Goal: Transaction & Acquisition: Purchase product/service

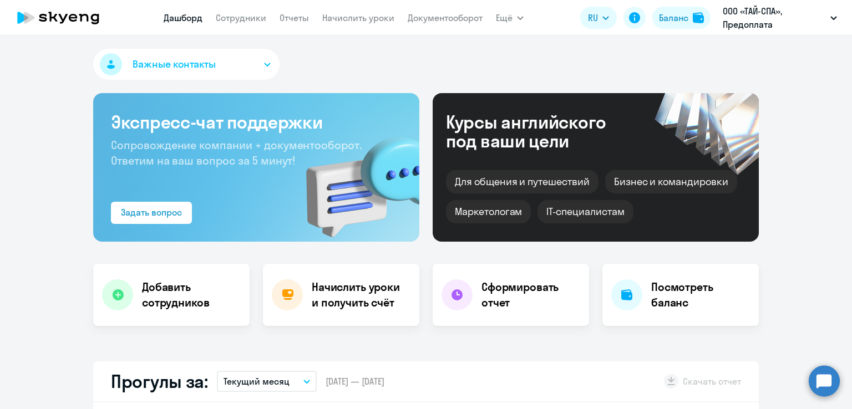
select select "30"
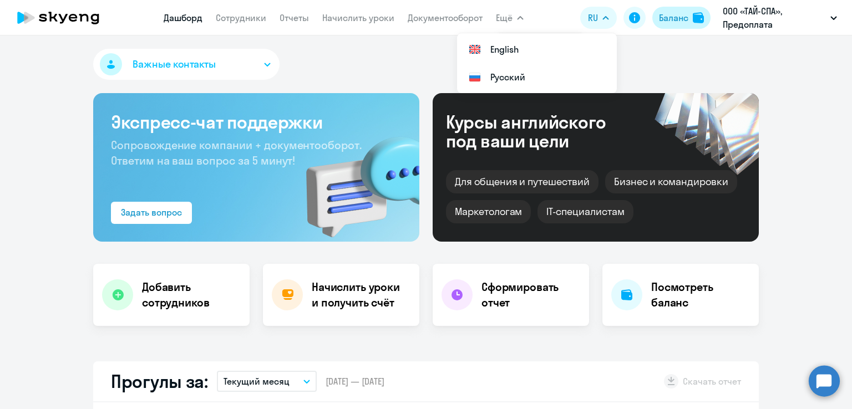
click at [662, 14] on div "Баланс" at bounding box center [673, 17] width 29 height 13
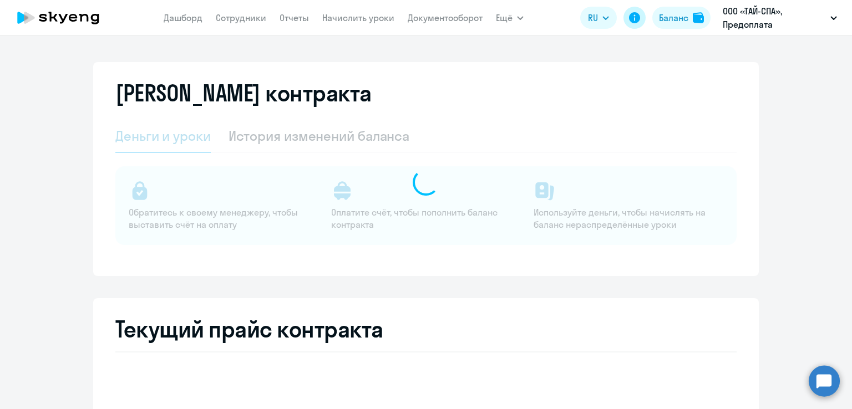
select select "english_adult_not_native_speaker"
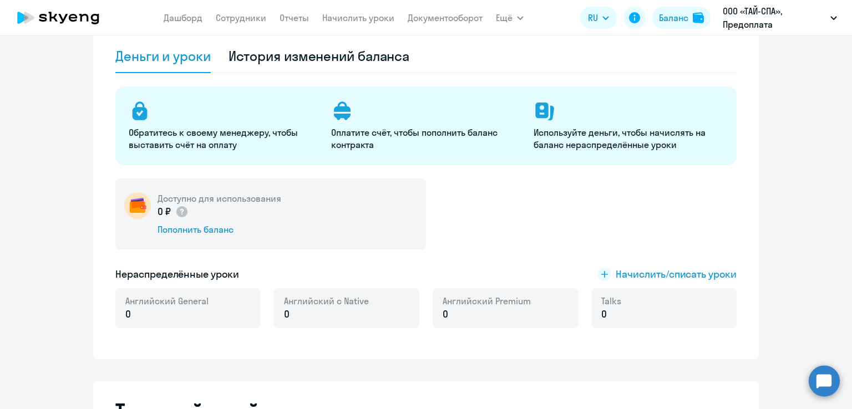
scroll to position [166, 0]
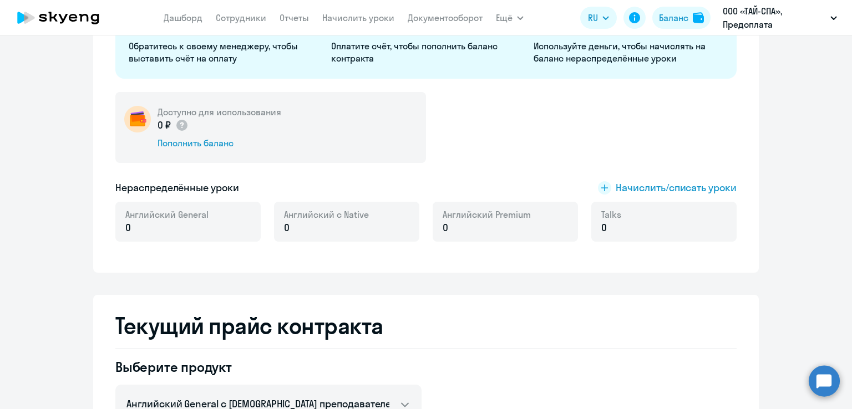
click at [211, 134] on div "0 ₽ Пополнить баланс" at bounding box center [220, 133] width 124 height 31
click at [216, 138] on div "Пополнить баланс" at bounding box center [220, 143] width 124 height 12
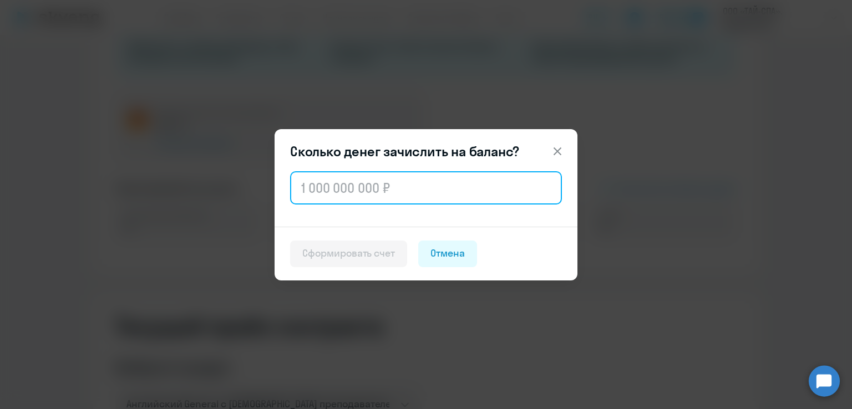
click at [406, 181] on input "text" at bounding box center [426, 187] width 272 height 33
paste input "22 912"
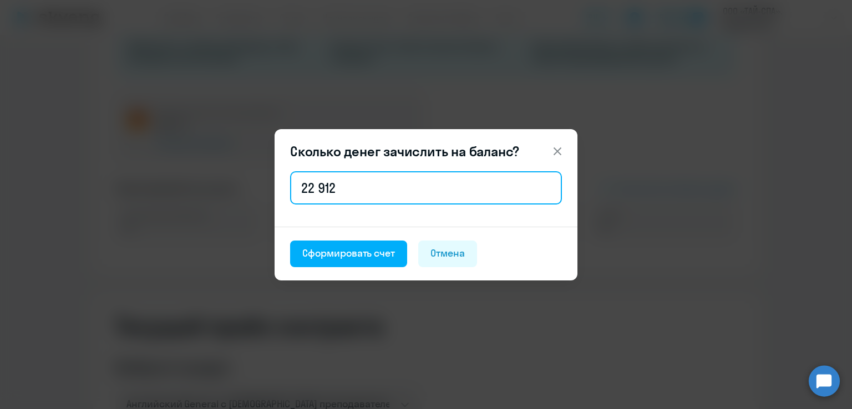
click at [316, 189] on input "22 912" at bounding box center [426, 187] width 272 height 33
type input "22 912"
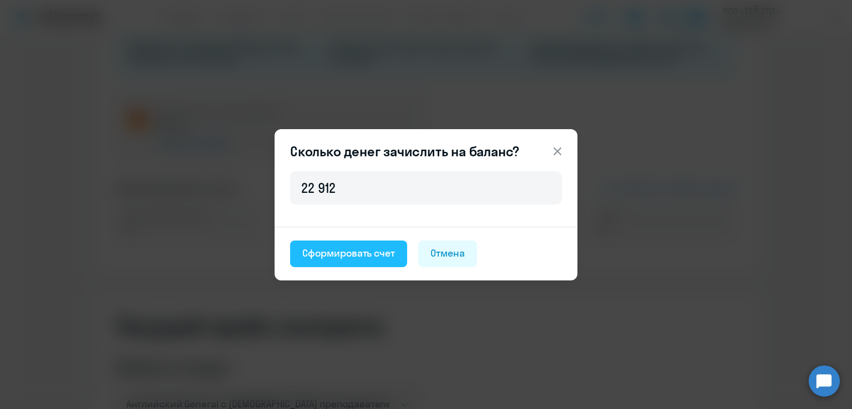
click at [342, 246] on div "Сформировать счет" at bounding box center [348, 253] width 93 height 14
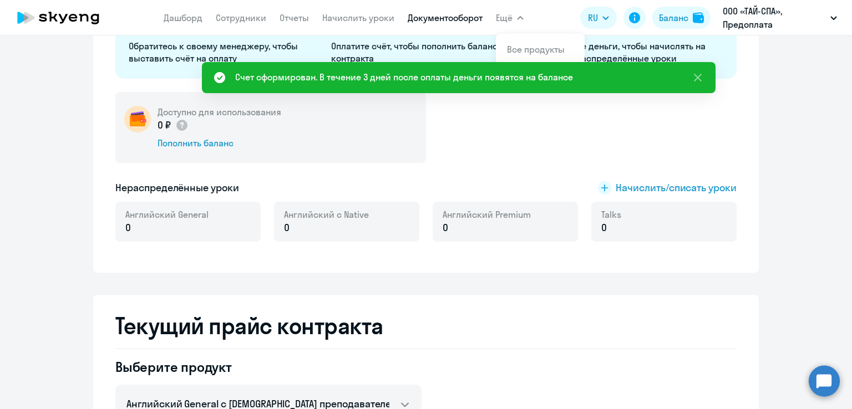
click at [424, 13] on app-menu-item-link "Документооборот" at bounding box center [445, 18] width 75 height 14
click at [426, 14] on link "Документооборот" at bounding box center [445, 17] width 75 height 11
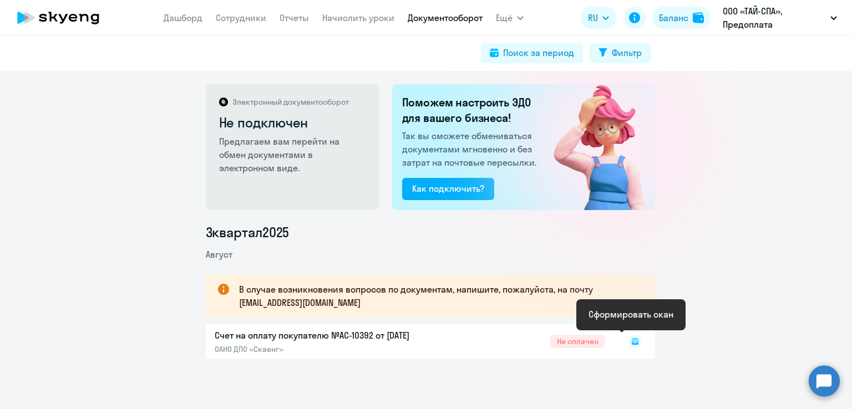
click at [629, 342] on rect at bounding box center [635, 341] width 13 height 13
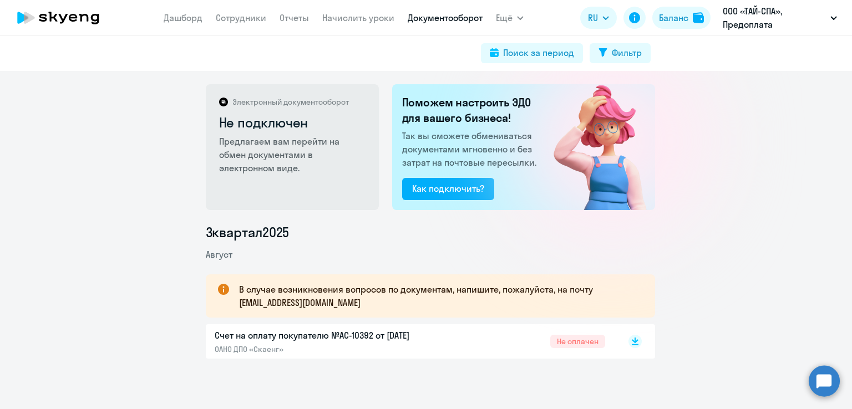
click at [641, 346] on div "Счет на оплату покупателю №AC-10392 от 18.08.2025 ОАНО ДПО «Скаенг» Не оплачен" at bounding box center [430, 342] width 449 height 34
click at [634, 342] on rect at bounding box center [635, 341] width 13 height 13
click at [825, 201] on div "Электронный документооборот Не подключен Предлагаем вам перейти на обмен докуме…" at bounding box center [426, 240] width 852 height 338
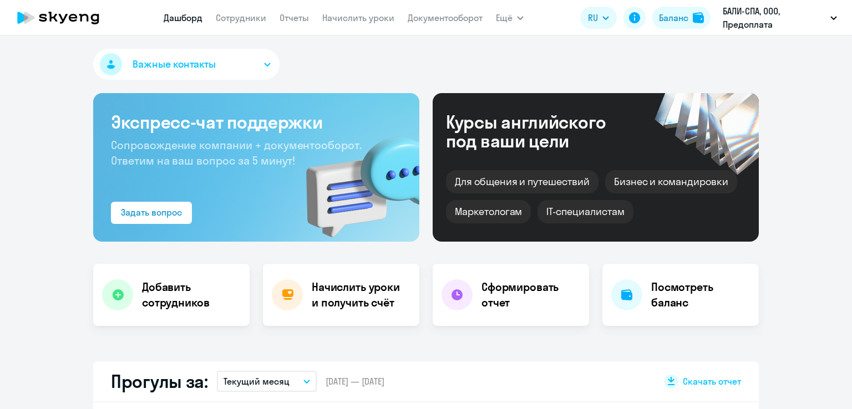
select select "30"
click at [664, 19] on div "Баланс" at bounding box center [673, 17] width 29 height 13
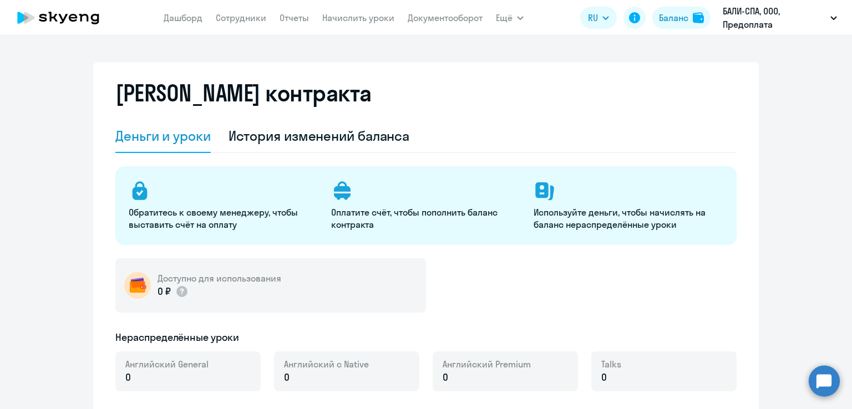
select select "english_adult_not_native_speaker"
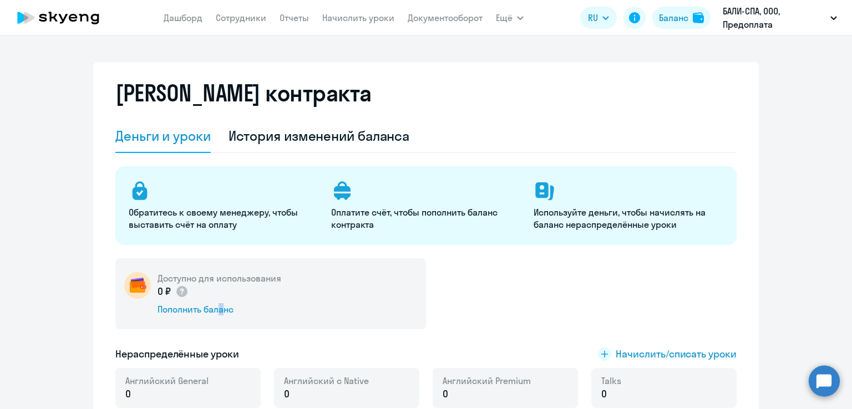
drag, startPoint x: 215, startPoint y: 312, endPoint x: 200, endPoint y: 431, distance: 119.6
click at [200, 409] on html "Дашборд Сотрудники Отчеты Начислить уроки Документооборот Ещё Все продукты Дашб…" at bounding box center [426, 204] width 852 height 409
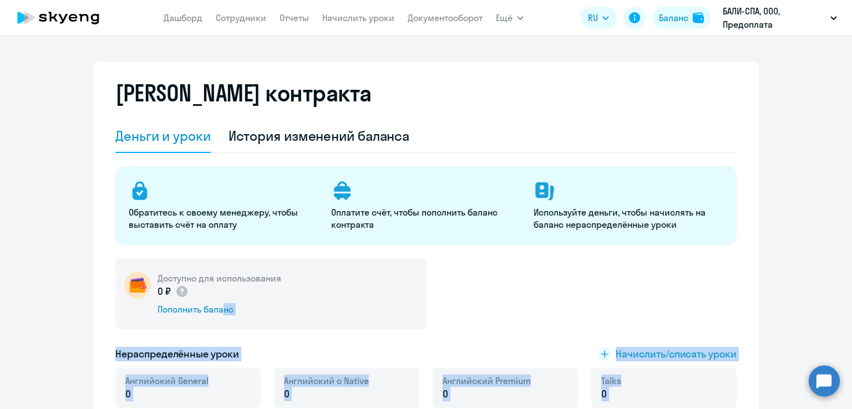
scroll to position [87, 0]
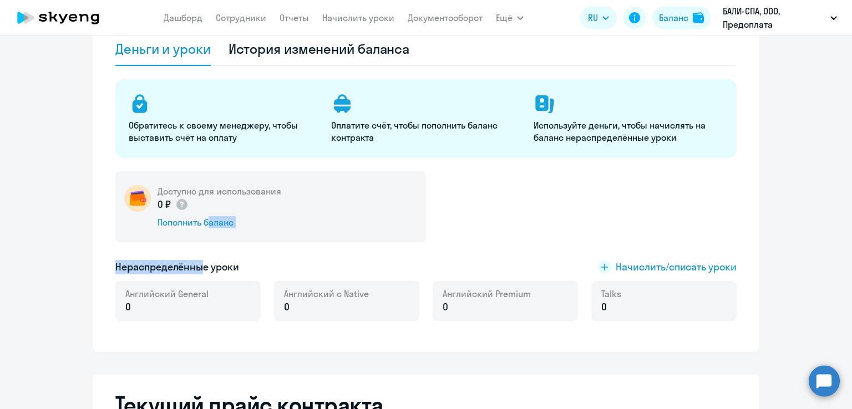
drag, startPoint x: 198, startPoint y: 245, endPoint x: 195, endPoint y: 254, distance: 9.3
click at [197, 247] on div "Доступно для использования 0 ₽ Пополнить баланс Нераспределённые уроки Начислит…" at bounding box center [425, 252] width 621 height 163
click at [196, 230] on div "Доступно для использования 0 ₽ Пополнить баланс" at bounding box center [270, 206] width 311 height 71
click at [198, 222] on div "Пополнить баланс" at bounding box center [220, 222] width 124 height 12
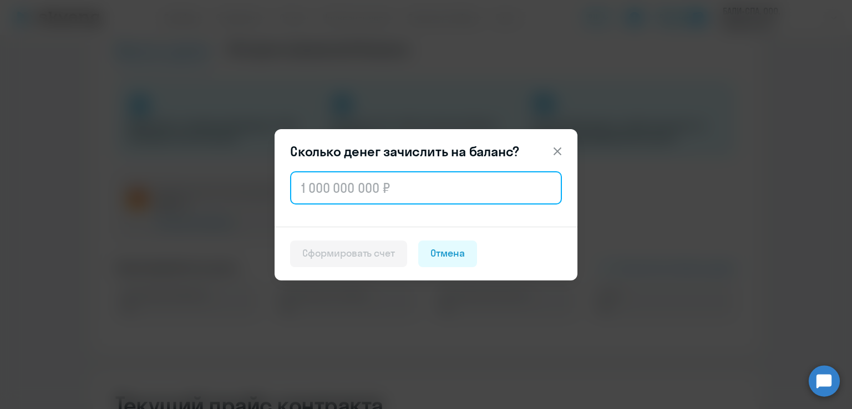
click at [358, 188] on input "text" at bounding box center [426, 187] width 272 height 33
paste input "45 824"
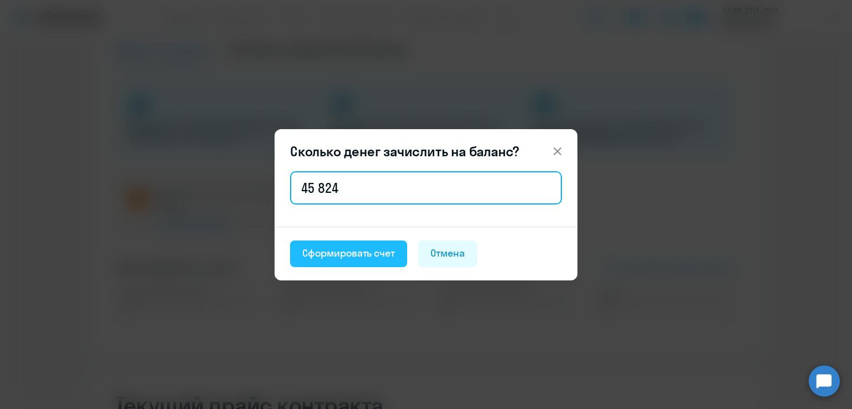
type input "45 824"
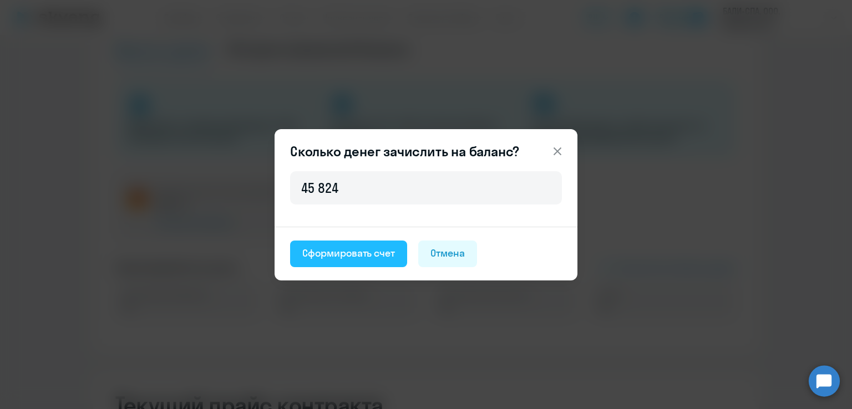
click at [358, 250] on div "Сформировать счет" at bounding box center [348, 253] width 93 height 14
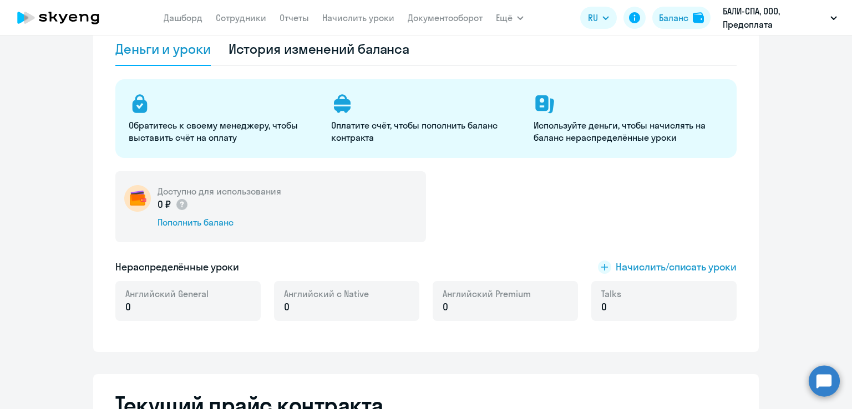
click at [466, 217] on div "Доступно для использования 0 ₽ Пополнить баланс" at bounding box center [425, 206] width 621 height 71
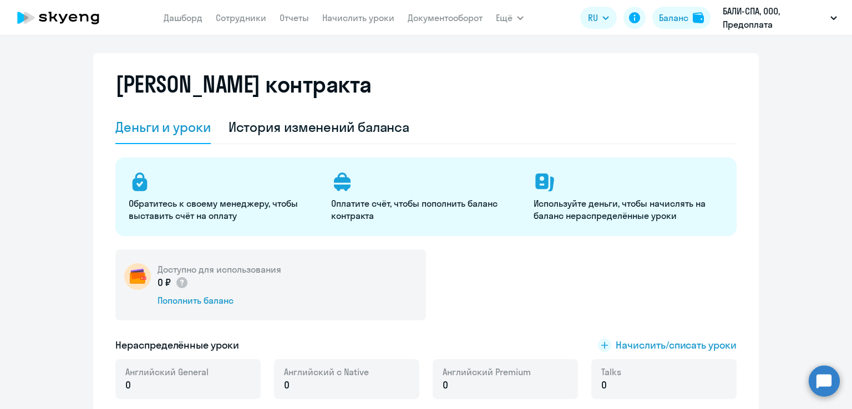
scroll to position [0, 0]
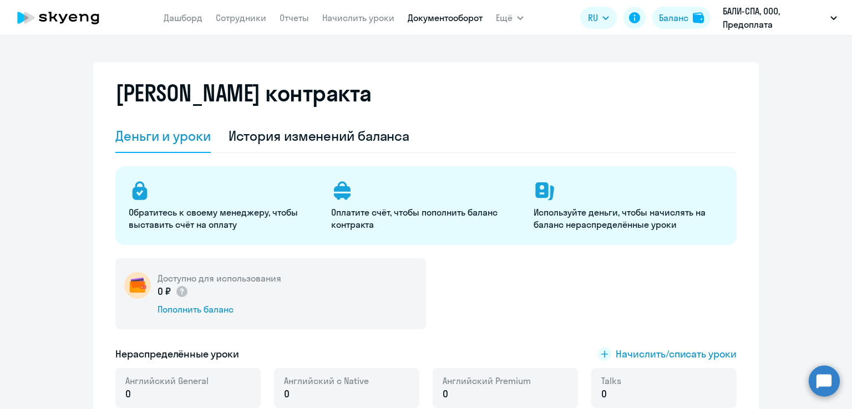
click at [429, 19] on link "Документооборот" at bounding box center [445, 17] width 75 height 11
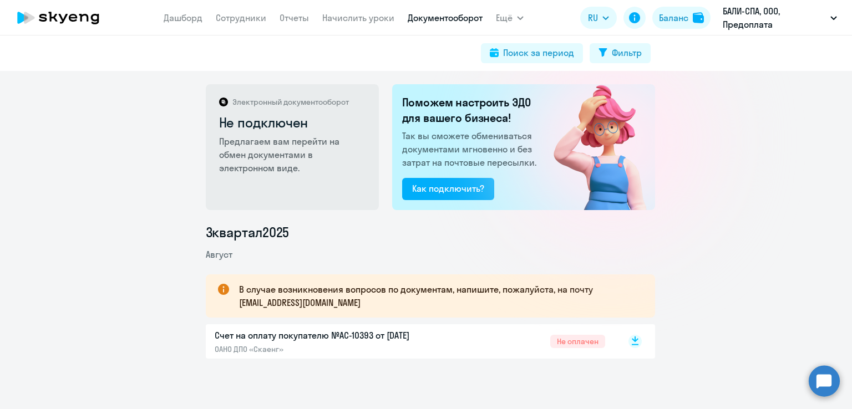
click at [630, 216] on div at bounding box center [612, 141] width 198 height 198
click at [629, 336] on rect at bounding box center [635, 341] width 13 height 13
click at [723, 336] on div "3 квартал 2025 Август В случае возникновения вопросов по документам, напишите, …" at bounding box center [430, 291] width 844 height 135
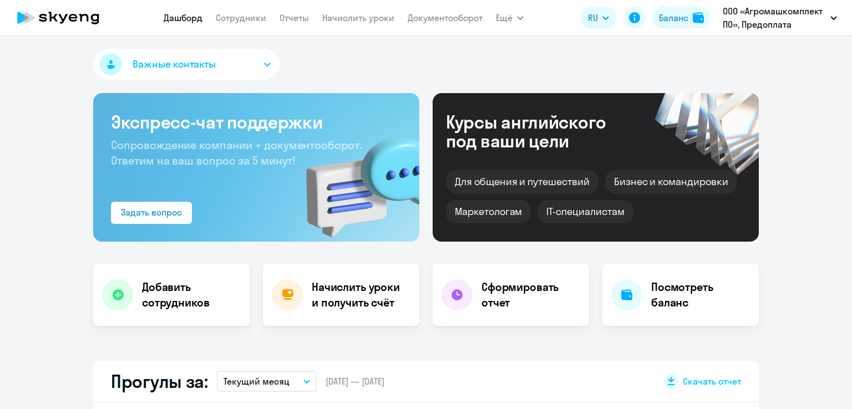
select select "30"
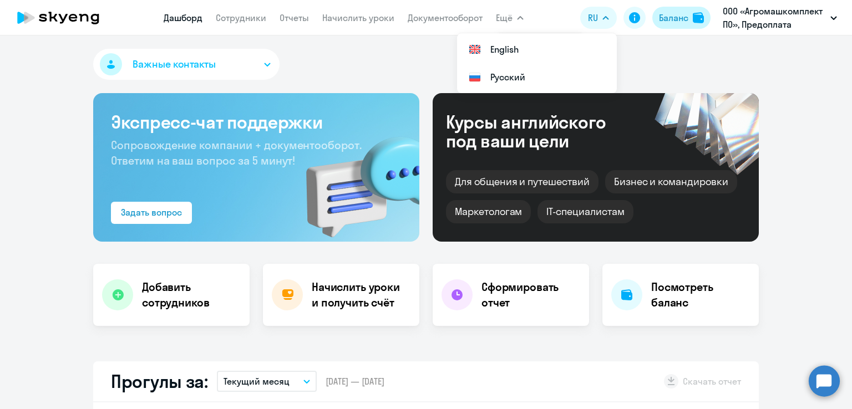
click at [677, 16] on div "Баланс" at bounding box center [673, 17] width 29 height 13
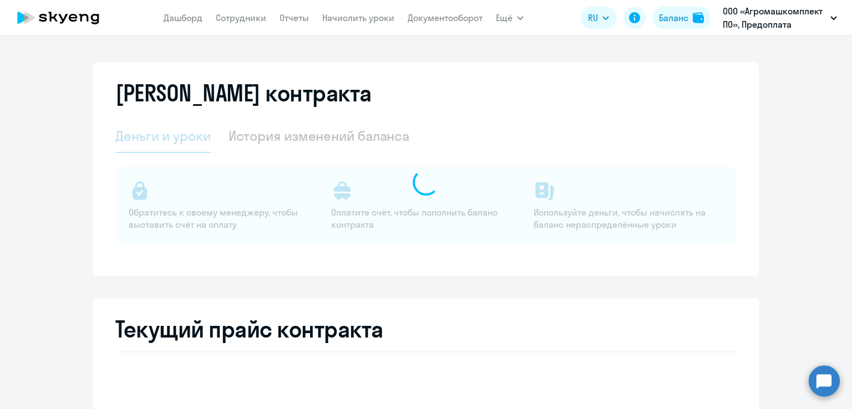
select select "english_adult_not_native_speaker"
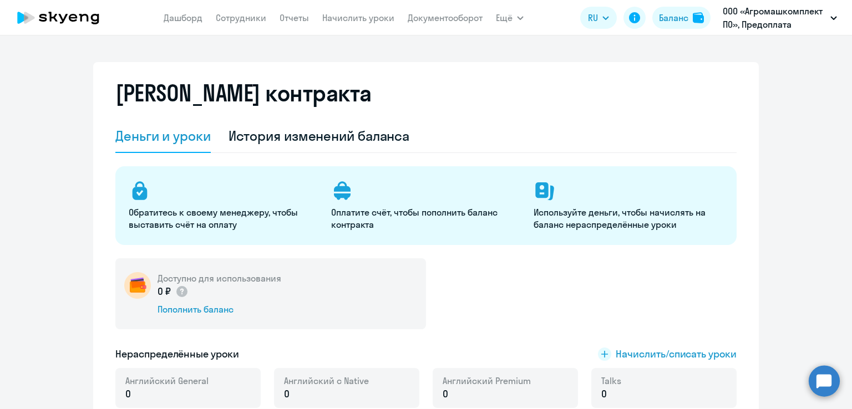
click at [388, 115] on div "Баланс контракта" at bounding box center [425, 100] width 621 height 40
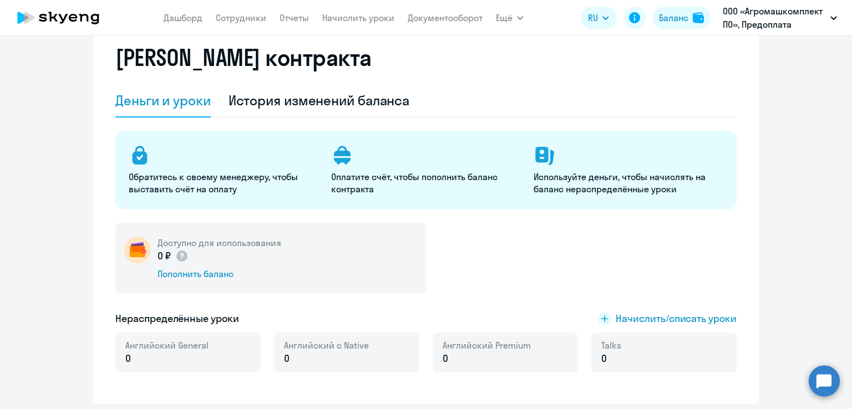
scroll to position [55, 0]
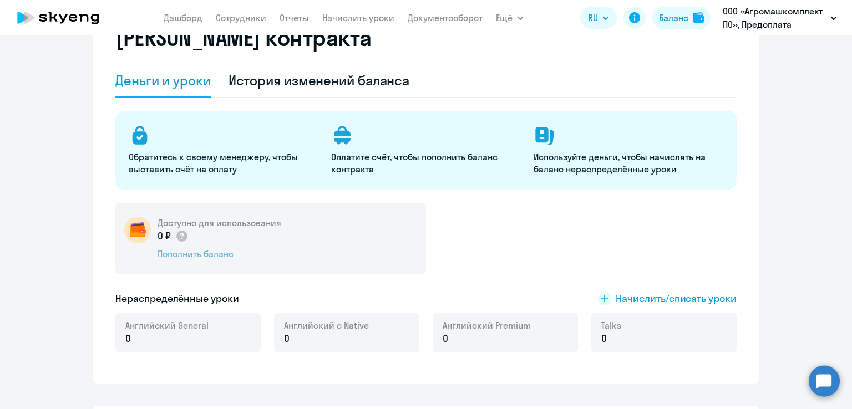
click at [200, 256] on div "Пополнить баланс" at bounding box center [220, 254] width 124 height 12
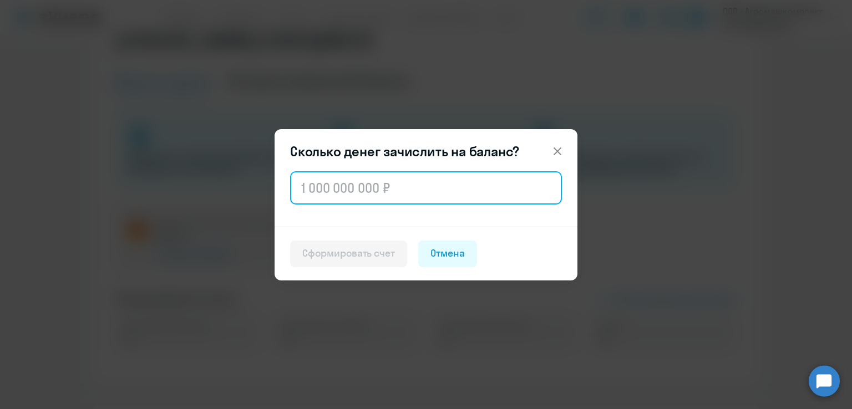
click at [384, 204] on input "text" at bounding box center [426, 187] width 272 height 33
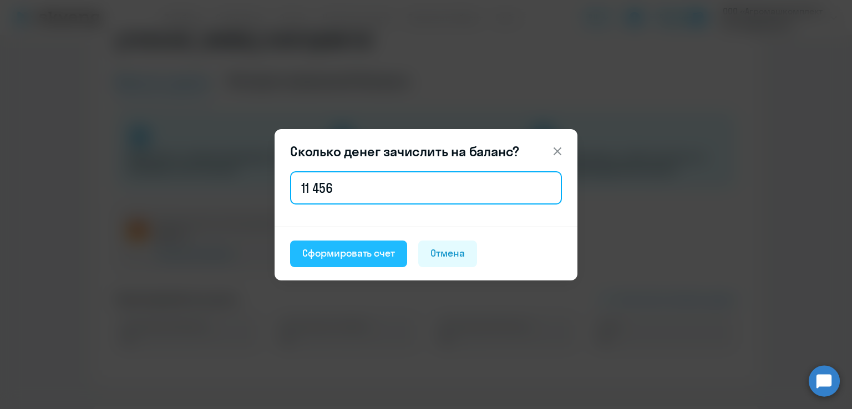
type input "11 456"
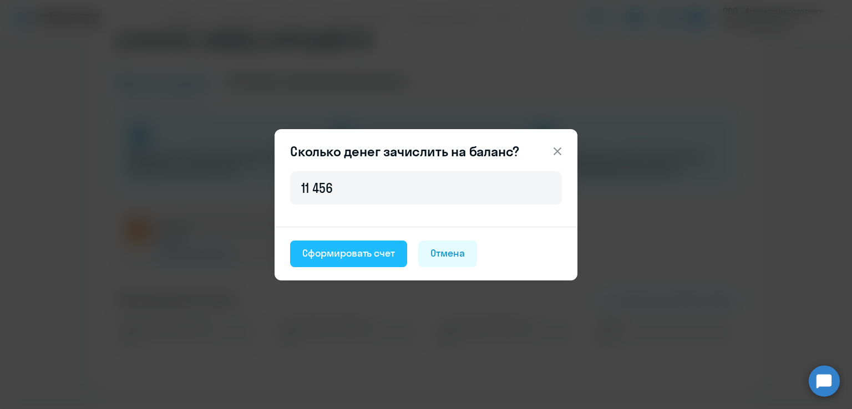
click at [377, 249] on div "Сформировать счет" at bounding box center [348, 253] width 93 height 14
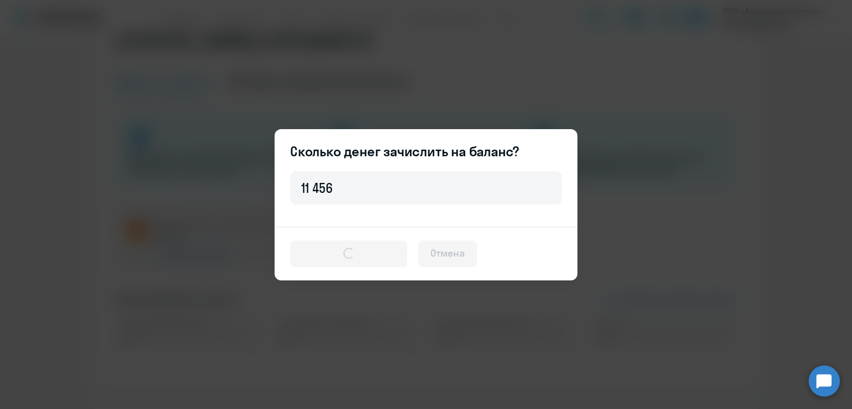
click at [555, 338] on div "Сколько денег зачислить на баланс? 11 456 Сформировать счет Отмена" at bounding box center [426, 204] width 537 height 311
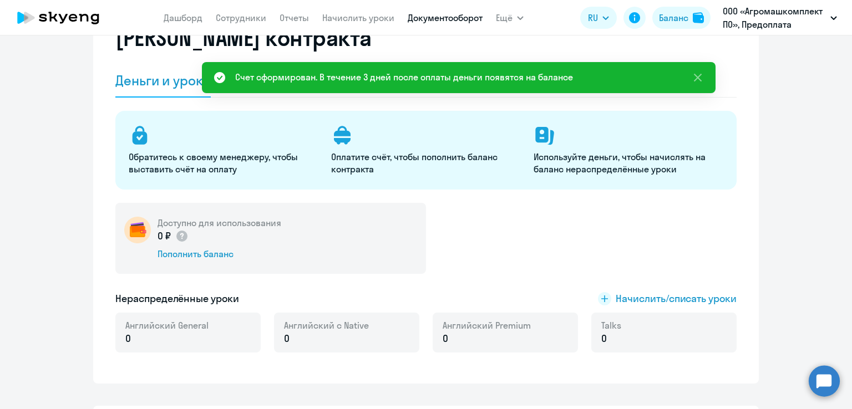
click at [459, 17] on link "Документооборот" at bounding box center [445, 17] width 75 height 11
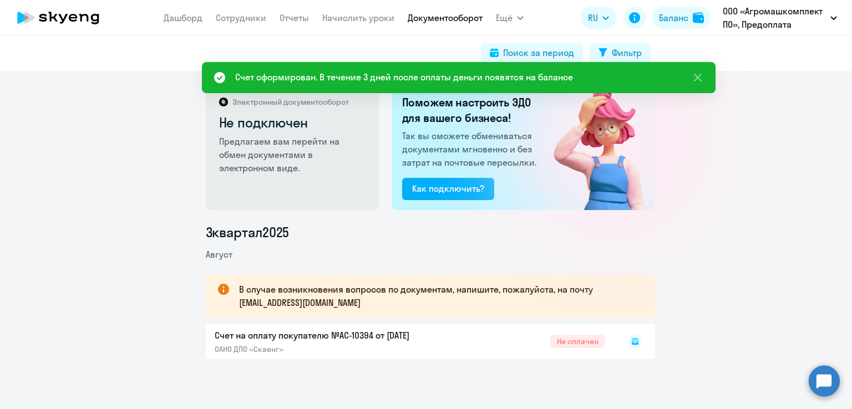
click at [633, 212] on div at bounding box center [612, 141] width 198 height 198
click at [619, 343] on div at bounding box center [623, 342] width 37 height 26
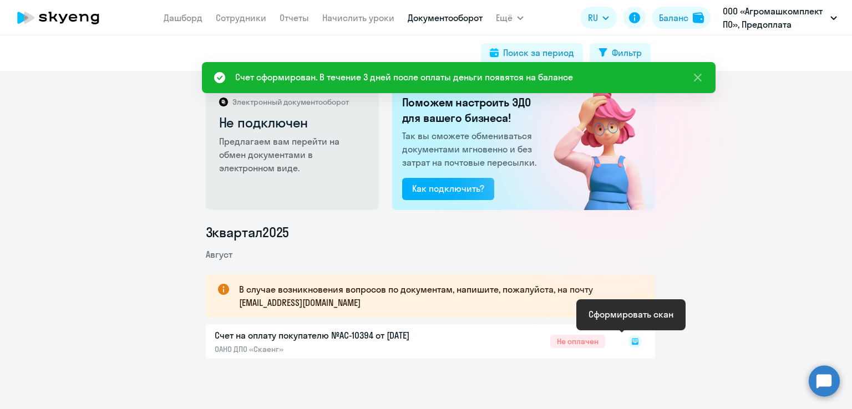
click at [629, 341] on rect at bounding box center [635, 341] width 13 height 13
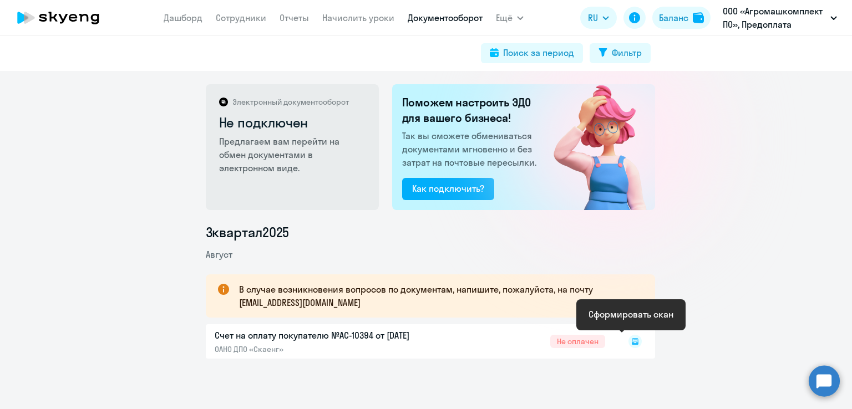
click at [633, 343] on icon at bounding box center [635, 341] width 7 height 7
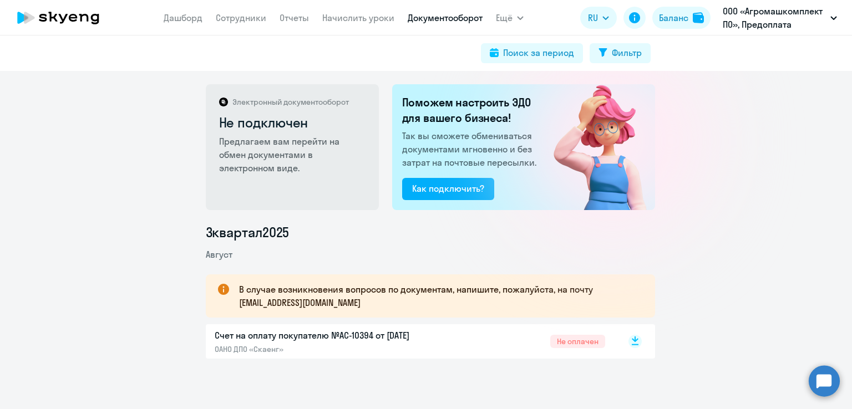
click at [633, 347] on rect at bounding box center [635, 341] width 13 height 13
